Goal: Task Accomplishment & Management: Use online tool/utility

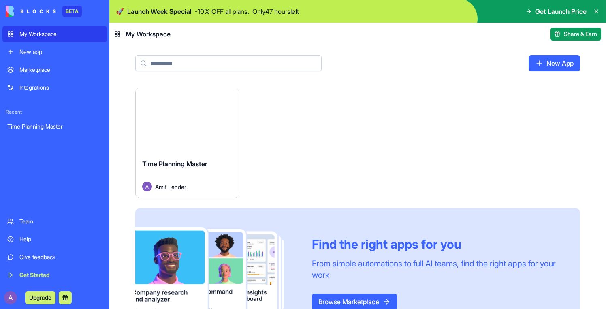
click at [185, 122] on button "Launch" at bounding box center [187, 120] width 61 height 16
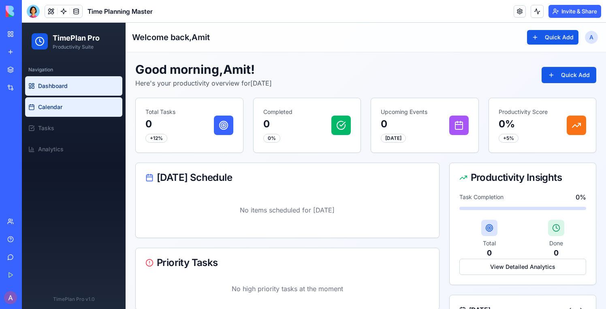
click at [75, 102] on link "Calendar" at bounding box center [73, 106] width 97 height 19
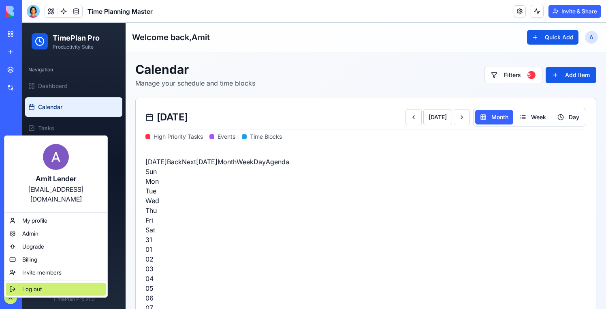
click at [24, 285] on span "Log out" at bounding box center [31, 289] width 19 height 8
